Goal: Find contact information: Find contact information

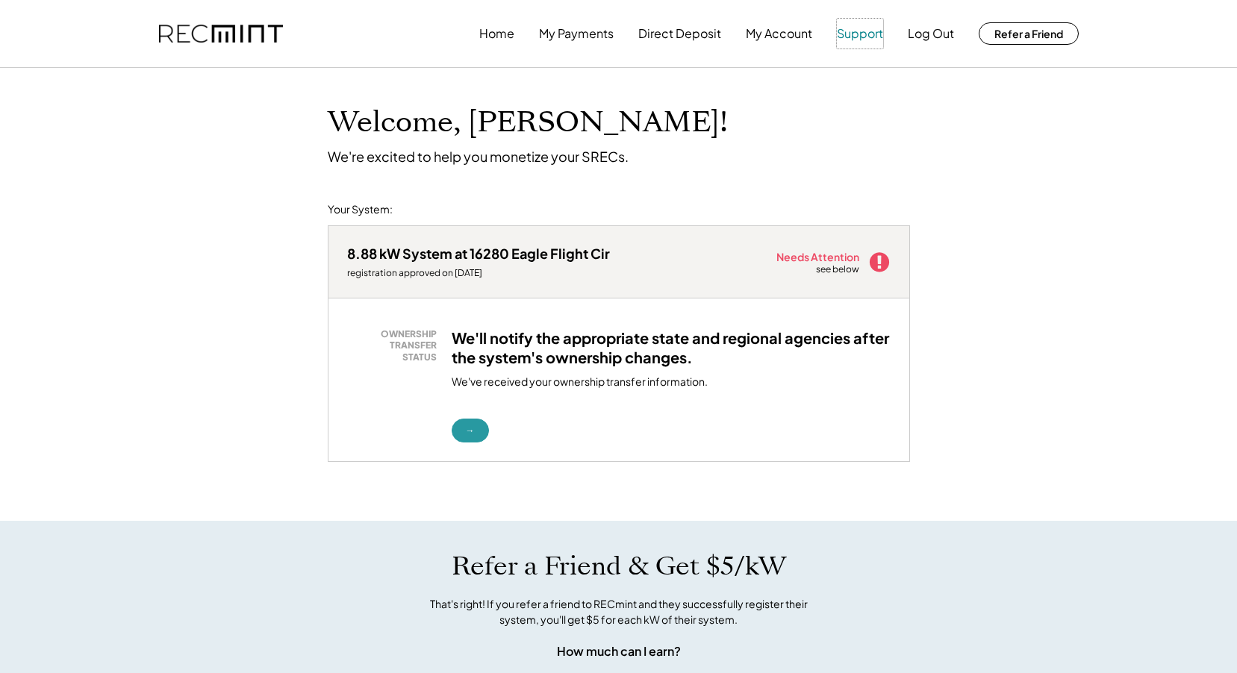
click at [861, 37] on button "Support" at bounding box center [860, 34] width 46 height 30
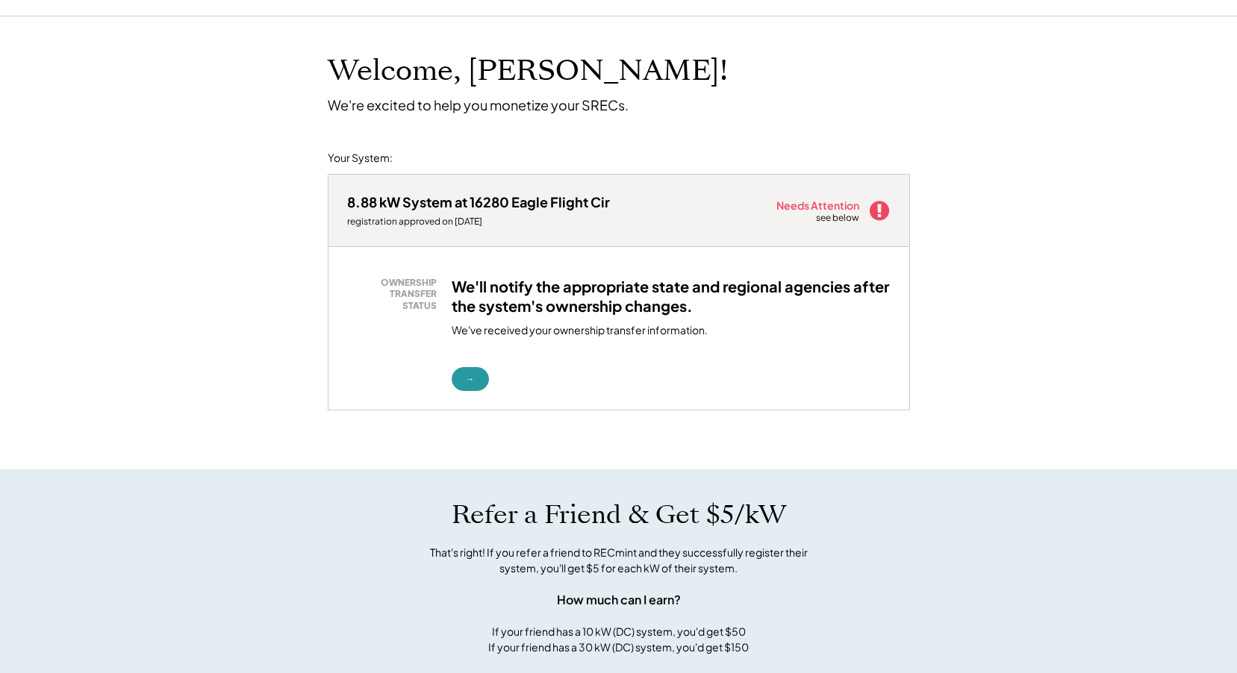
scroll to position [110, 0]
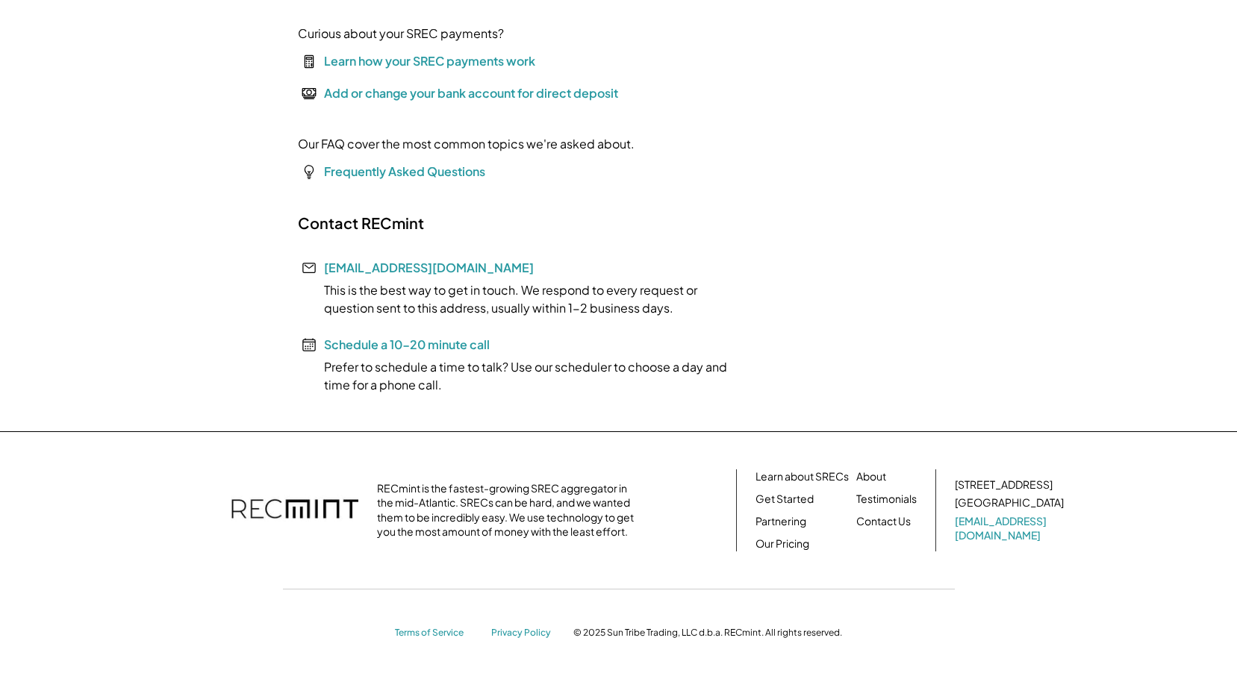
scroll to position [237, 0]
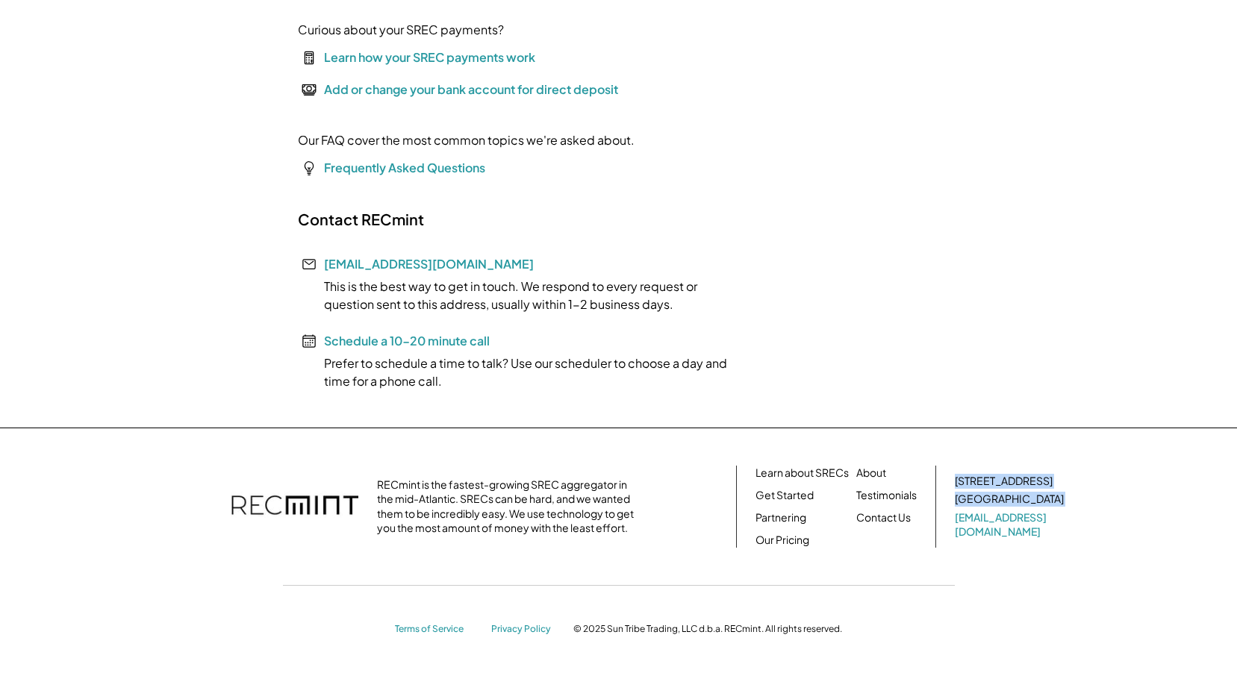
drag, startPoint x: 956, startPoint y: 487, endPoint x: 1063, endPoint y: 534, distance: 116.3
click at [1063, 534] on div "RECmint is the fastest-growing SREC aggregator in the mid-Atlantic. SRECs can b…" at bounding box center [618, 507] width 925 height 82
click at [905, 542] on div "About Testimonials Contact Us" at bounding box center [886, 507] width 60 height 82
drag, startPoint x: 1070, startPoint y: 520, endPoint x: 952, endPoint y: 481, distance: 124.4
click at [952, 481] on div "RECmint is the fastest-growing SREC aggregator in the mid-Atlantic. SRECs can b…" at bounding box center [618, 507] width 925 height 82
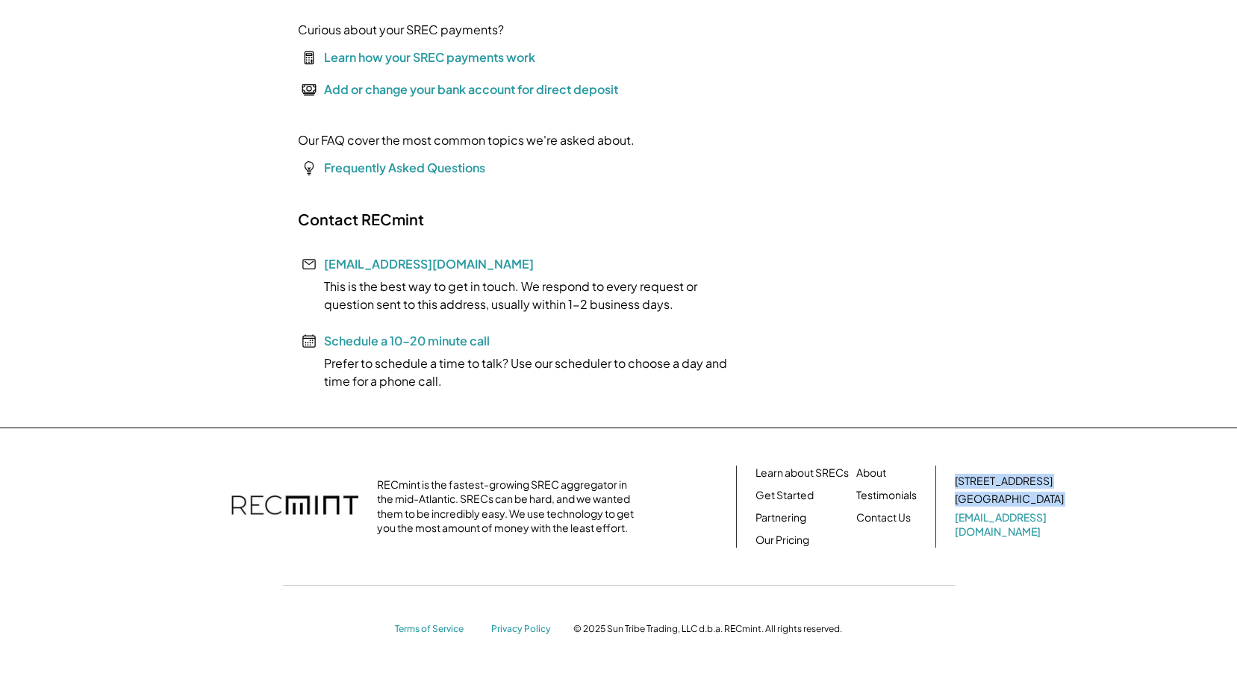
drag, startPoint x: 952, startPoint y: 481, endPoint x: 962, endPoint y: 463, distance: 20.4
click at [962, 463] on div "RECmint is the fastest-growing SREC aggregator in the mid-Atlantic. SRECs can b…" at bounding box center [618, 551] width 1237 height 246
drag, startPoint x: 952, startPoint y: 484, endPoint x: 1086, endPoint y: 558, distance: 153.0
click at [1086, 558] on div "RECmint is the fastest-growing SREC aggregator in the mid-Atlantic. SRECs can b…" at bounding box center [618, 551] width 955 height 170
drag, startPoint x: 1086, startPoint y: 558, endPoint x: 1009, endPoint y: 502, distance: 95.1
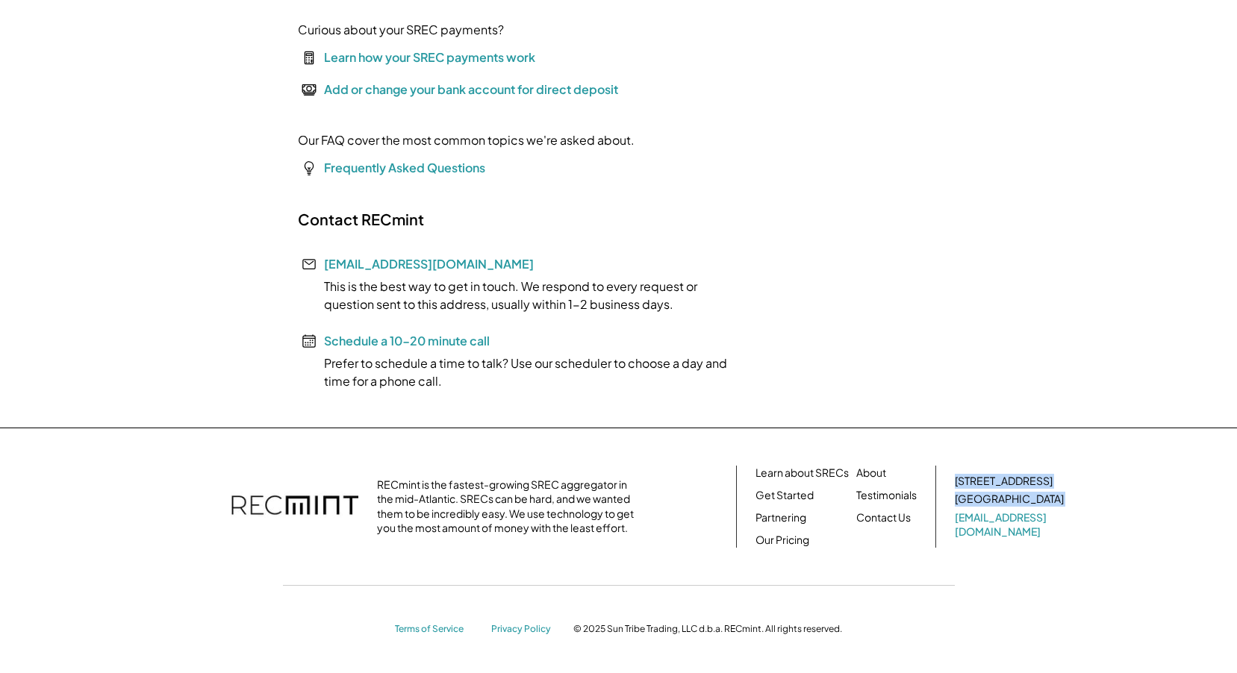
copy div "[STREET_ADDRESS] [EMAIL_ADDRESS][DOMAIN_NAME]"
click at [221, 210] on div "Home My Payments Direct Deposit My Account Support Log Out Refer a Friend Suppo…" at bounding box center [618, 218] width 1237 height 910
drag, startPoint x: 370, startPoint y: 263, endPoint x: 643, endPoint y: 261, distance: 273.2
click at [643, 261] on div "Contact RECmint help@recmint.com This is the best way to get in touch. We respo…" at bounding box center [522, 300] width 448 height 181
